Goal: Information Seeking & Learning: Check status

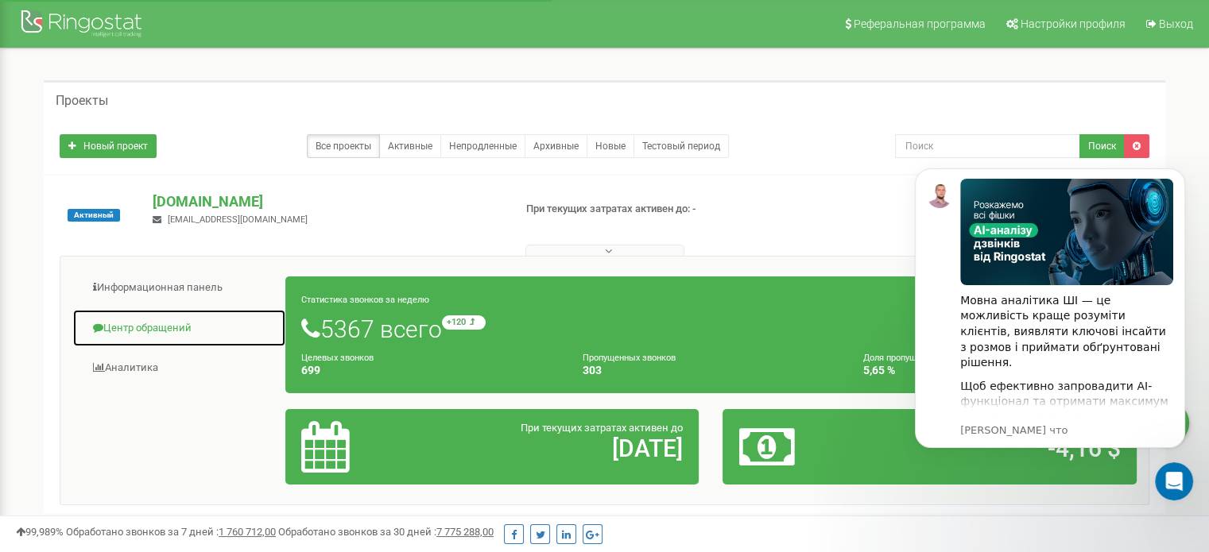
click at [153, 331] on link "Центр обращений" at bounding box center [179, 328] width 214 height 39
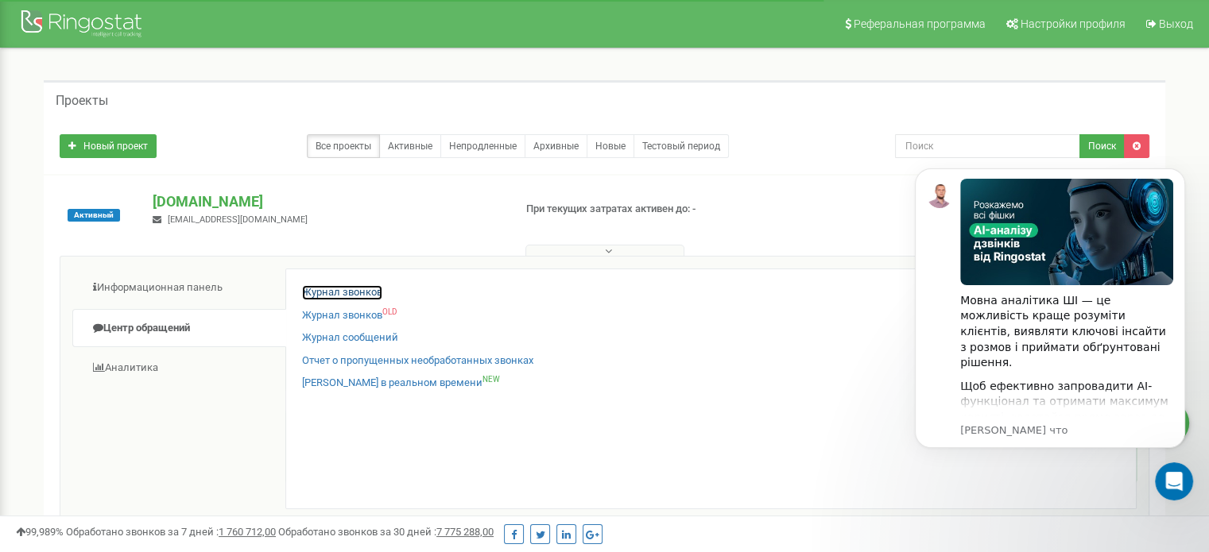
click at [359, 292] on link "Журнал звонков" at bounding box center [342, 292] width 80 height 15
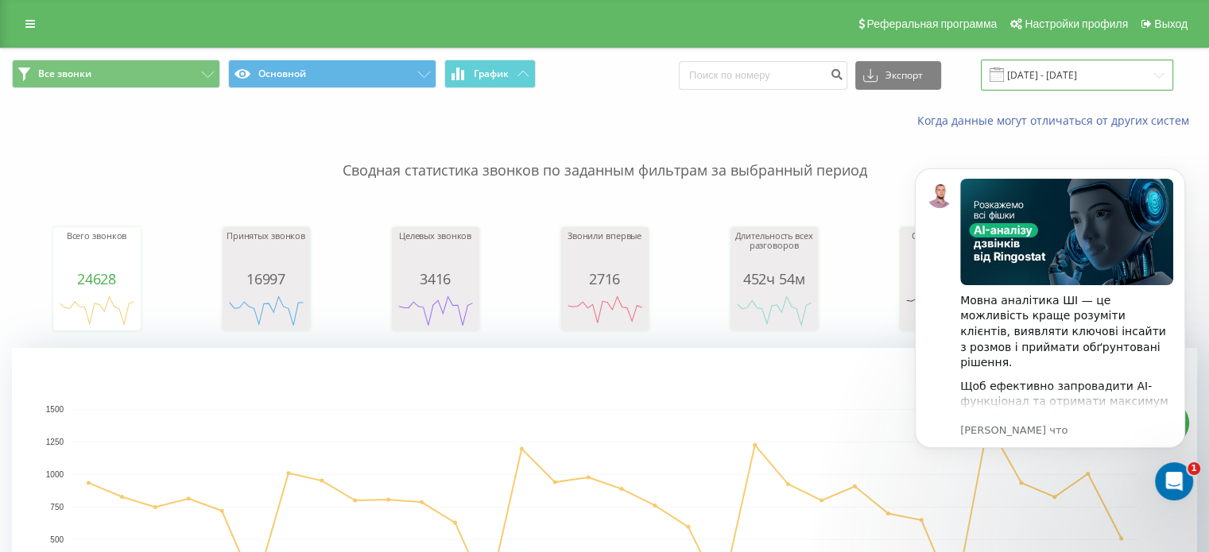
click at [1096, 78] on input "[DATE] - [DATE]" at bounding box center [1077, 75] width 192 height 31
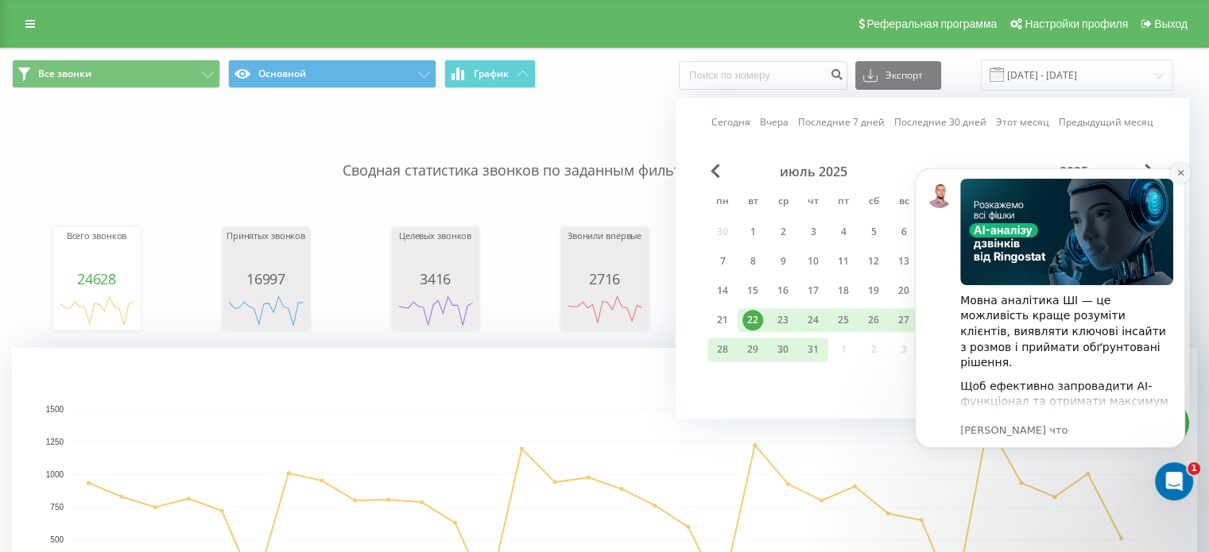
click at [1180, 176] on icon "Dismiss notification" at bounding box center [1180, 173] width 9 height 9
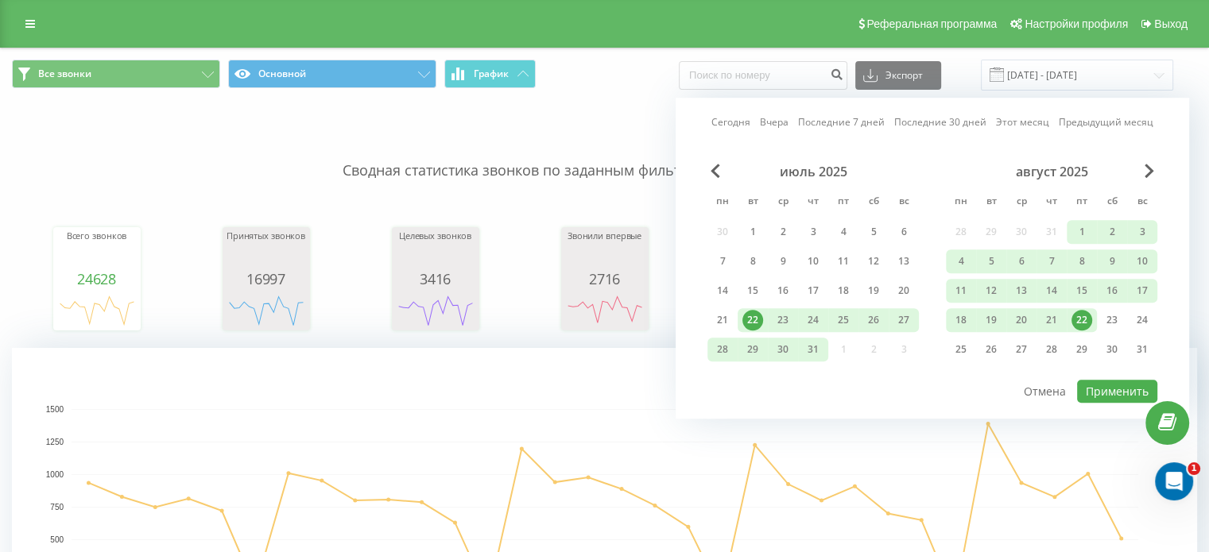
click at [1087, 323] on div "22" at bounding box center [1081, 320] width 21 height 21
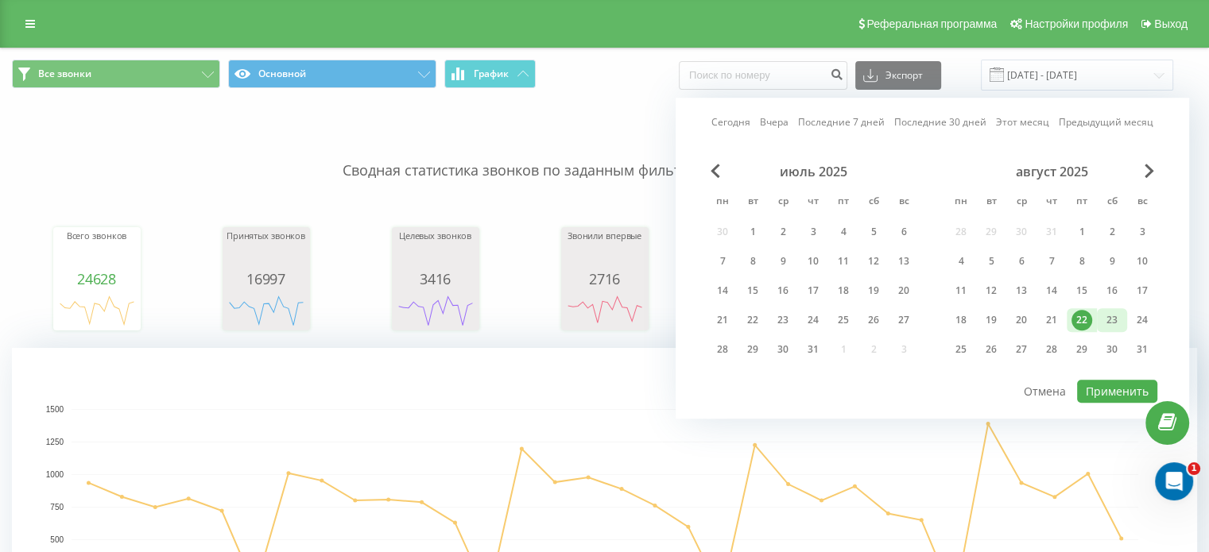
click at [1105, 320] on div "23" at bounding box center [1112, 320] width 21 height 21
drag, startPoint x: 1117, startPoint y: 397, endPoint x: 1125, endPoint y: 396, distance: 8.1
click at [1117, 397] on button "Применить" at bounding box center [1117, 391] width 80 height 23
type input "[DATE] - [DATE]"
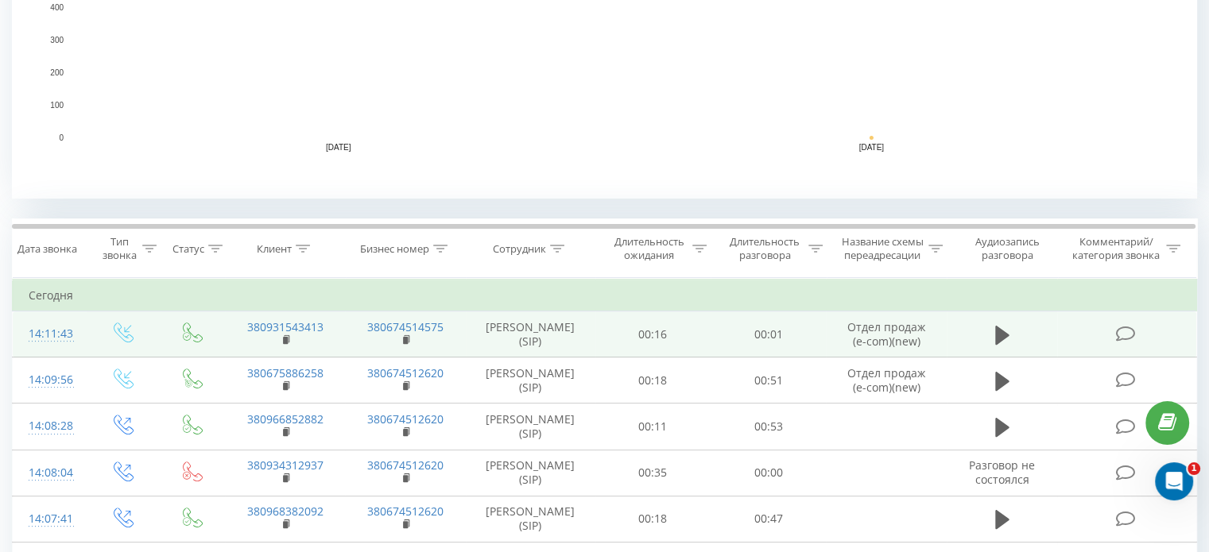
scroll to position [477, 0]
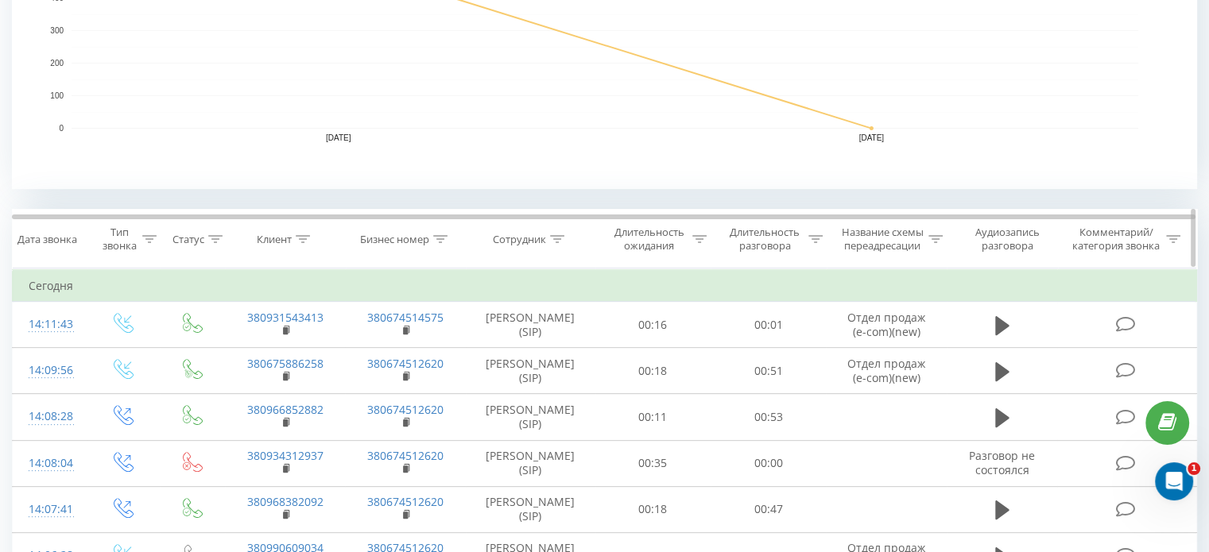
click at [556, 237] on icon at bounding box center [557, 239] width 14 height 8
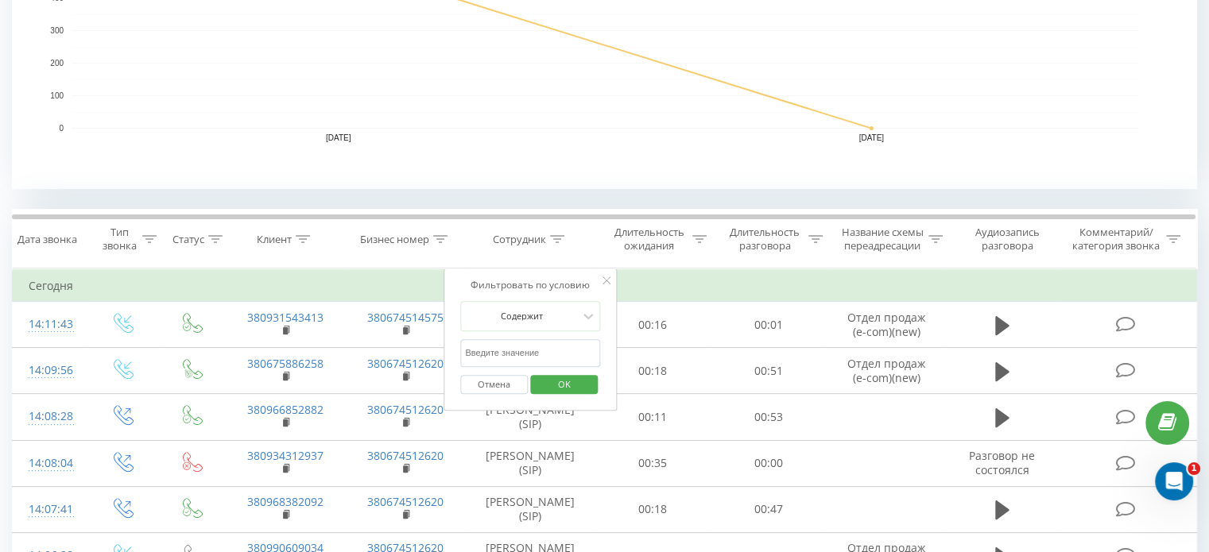
click at [528, 346] on input "text" at bounding box center [530, 353] width 140 height 28
type input "чорни"
click at [568, 388] on span "OK" at bounding box center [564, 384] width 45 height 25
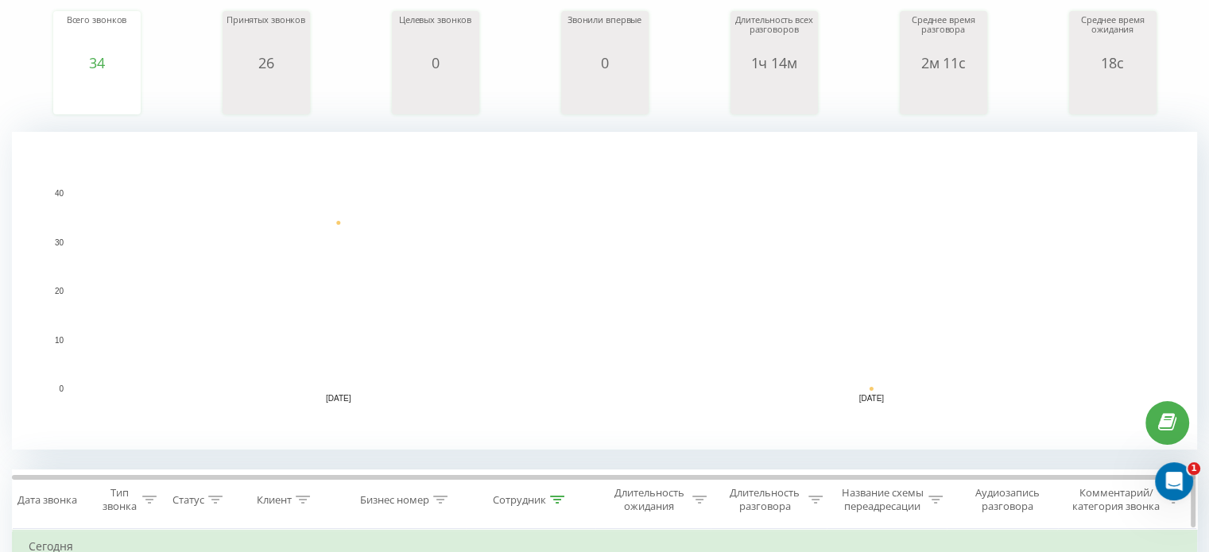
scroll to position [397, 0]
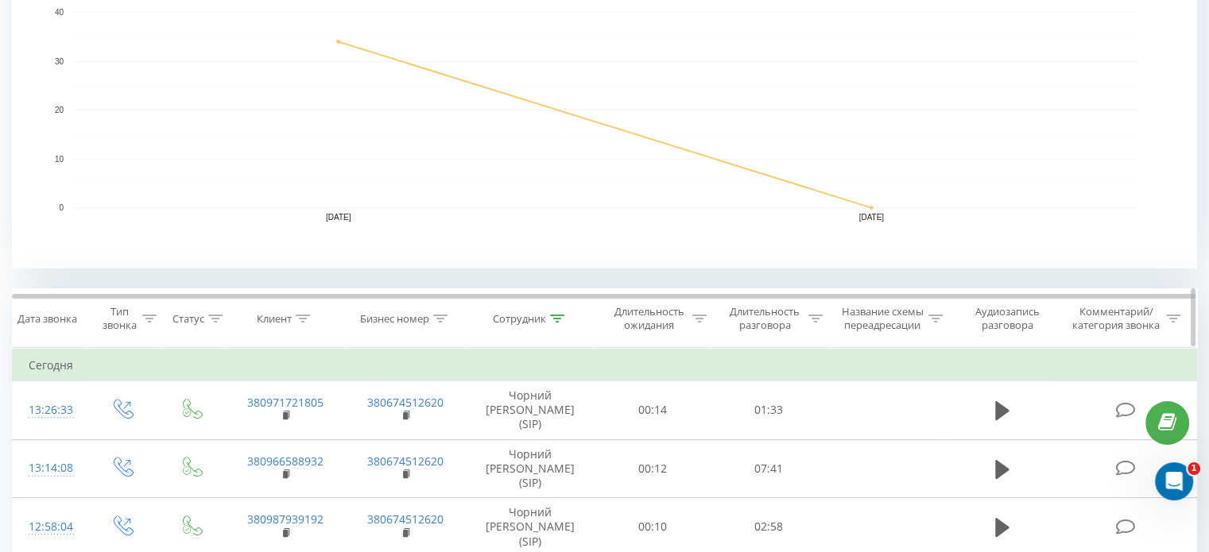
click at [558, 315] on icon at bounding box center [557, 319] width 14 height 8
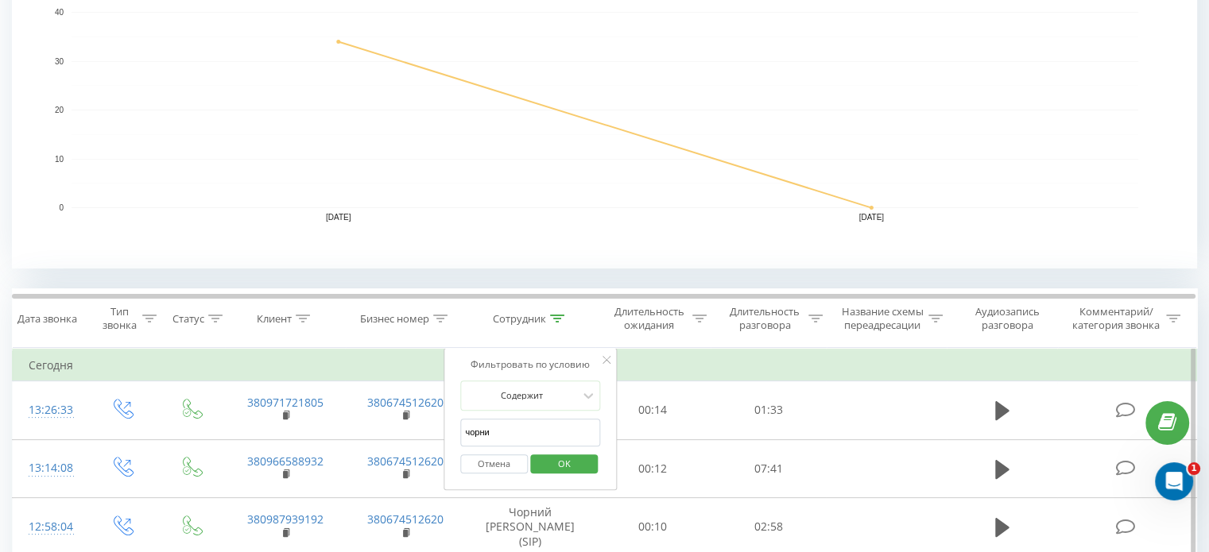
click at [510, 430] on input "чорни" at bounding box center [530, 433] width 140 height 28
click at [511, 429] on input "чорни" at bounding box center [530, 433] width 140 height 28
click at [556, 459] on span "OK" at bounding box center [564, 463] width 45 height 25
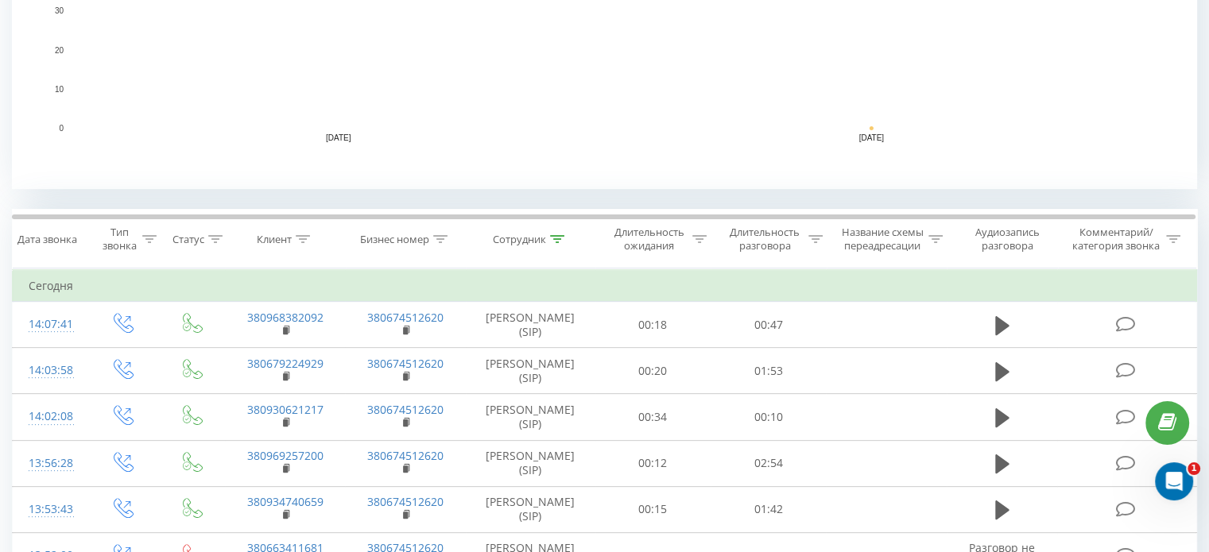
scroll to position [556, 0]
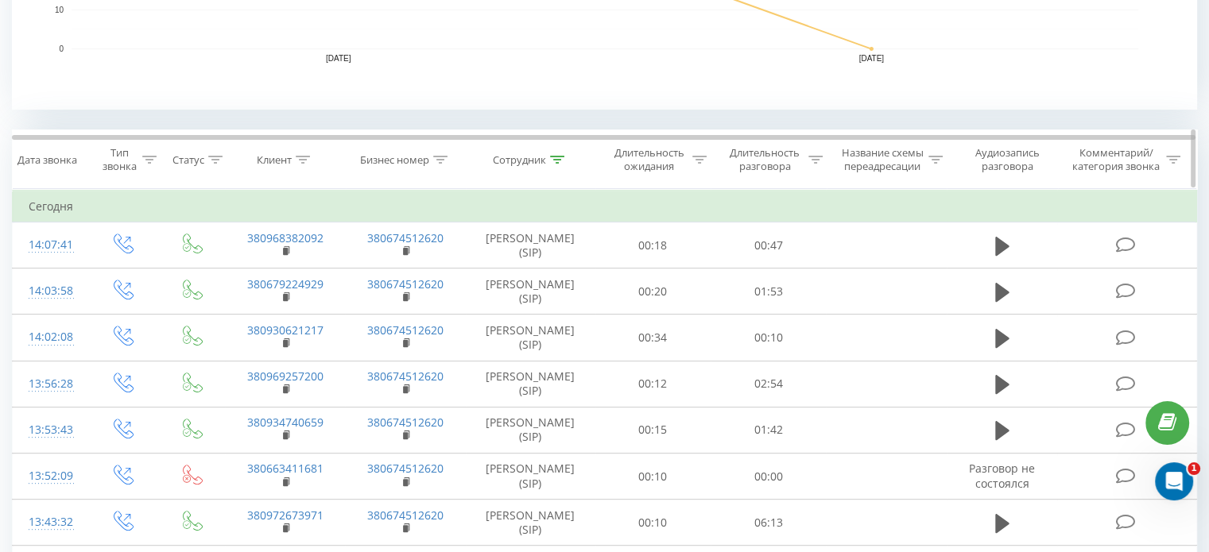
click at [560, 158] on icon at bounding box center [557, 160] width 14 height 8
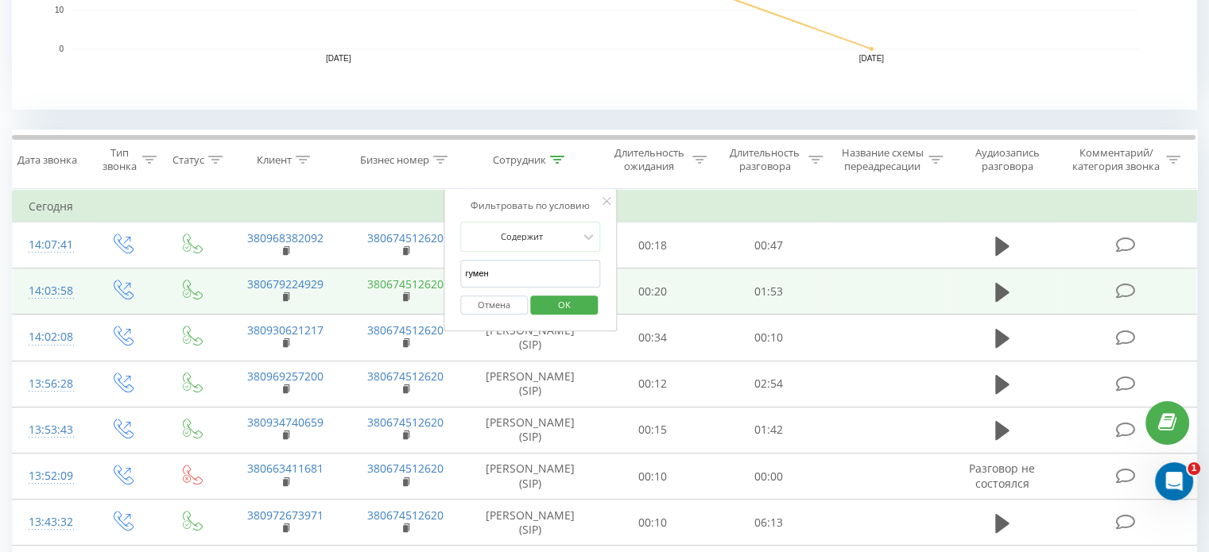
drag, startPoint x: 507, startPoint y: 269, endPoint x: 393, endPoint y: 276, distance: 113.8
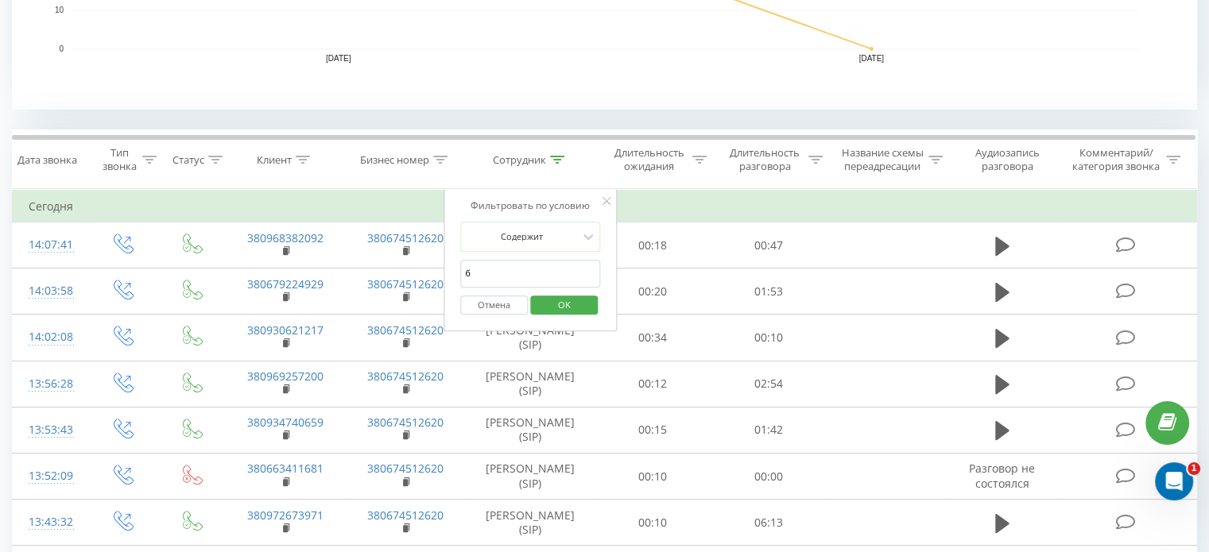
type input "[PERSON_NAME]"
click at [572, 307] on span "OK" at bounding box center [564, 304] width 45 height 25
